Goal: Task Accomplishment & Management: Manage account settings

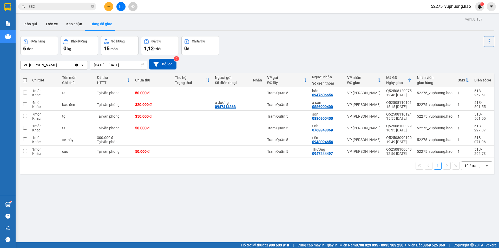
click at [183, 8] on div "Kết quả tìm kiếm ( 945 ) Bộ lọc Mã ĐH Trạng thái Món hàng Thu hộ Tổng cước Chưa…" at bounding box center [249, 6] width 499 height 13
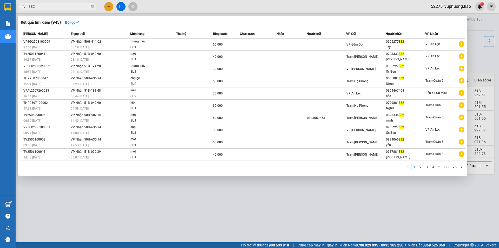
click at [53, 8] on input "882" at bounding box center [59, 7] width 61 height 6
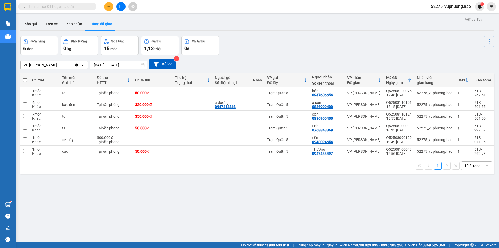
click at [38, 7] on input "text" at bounding box center [59, 7] width 61 height 6
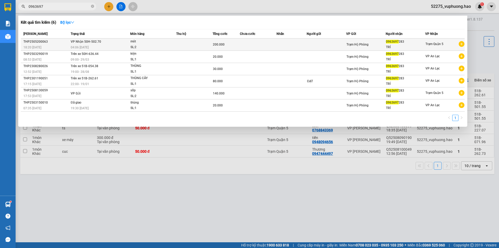
type input "0963697"
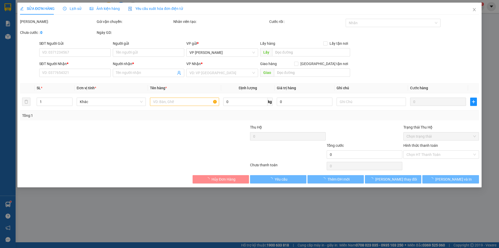
type input "0963697283"
type input "TRÍ"
type input "200.000"
type input "0"
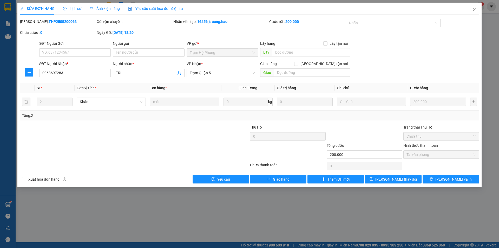
click at [106, 6] on div "Ảnh kiện hàng" at bounding box center [105, 9] width 30 height 6
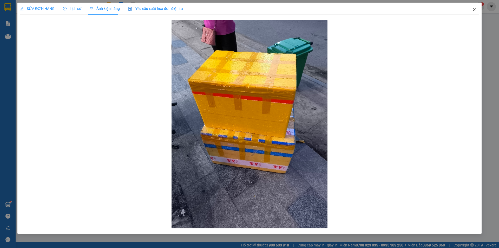
click at [476, 9] on span "Close" at bounding box center [474, 10] width 15 height 15
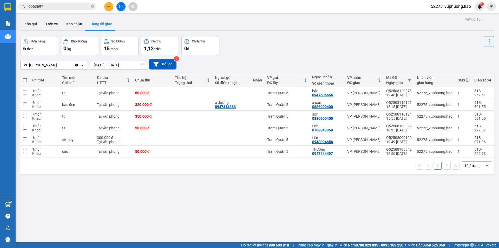
click at [74, 6] on input "0963697" at bounding box center [59, 7] width 61 height 6
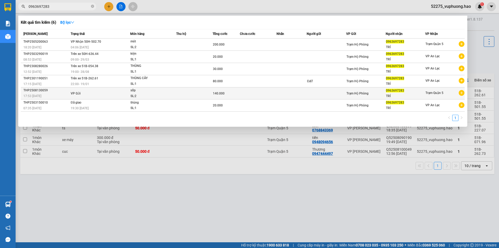
type input "0963697283"
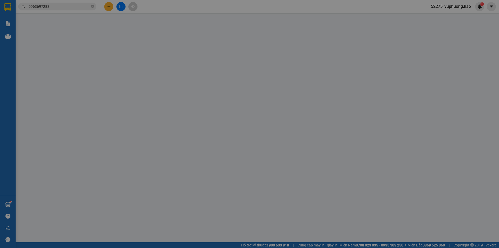
type input "0963697283"
type input "TRÍ"
type input "140.000"
type input "0"
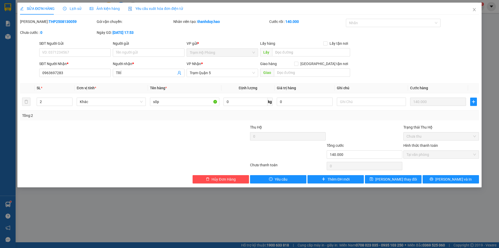
click at [106, 7] on span "Ảnh kiện hàng" at bounding box center [105, 8] width 30 height 4
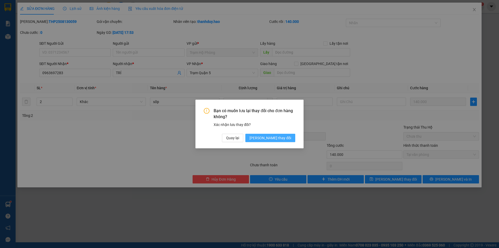
click at [280, 142] on div "Bạn có muốn lưu lại thay đổi cho đơn hàng không? Xác nhận lưu thay đổi? Quay lạ…" at bounding box center [249, 123] width 108 height 49
click at [282, 138] on span "[PERSON_NAME] thay đổi" at bounding box center [270, 138] width 42 height 6
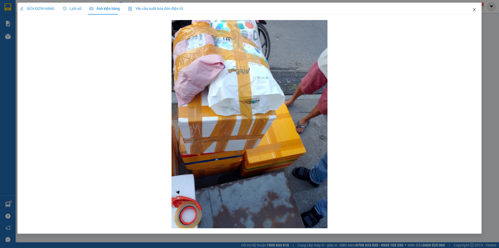
click at [476, 10] on icon "close" at bounding box center [474, 10] width 4 height 4
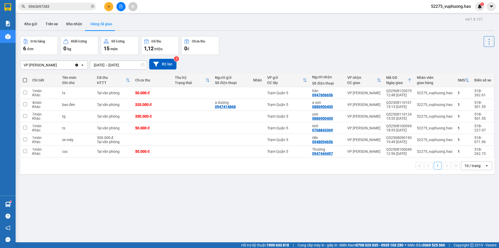
click at [64, 6] on input "0963697283" at bounding box center [59, 7] width 61 height 6
